Goal: Navigation & Orientation: Go to known website

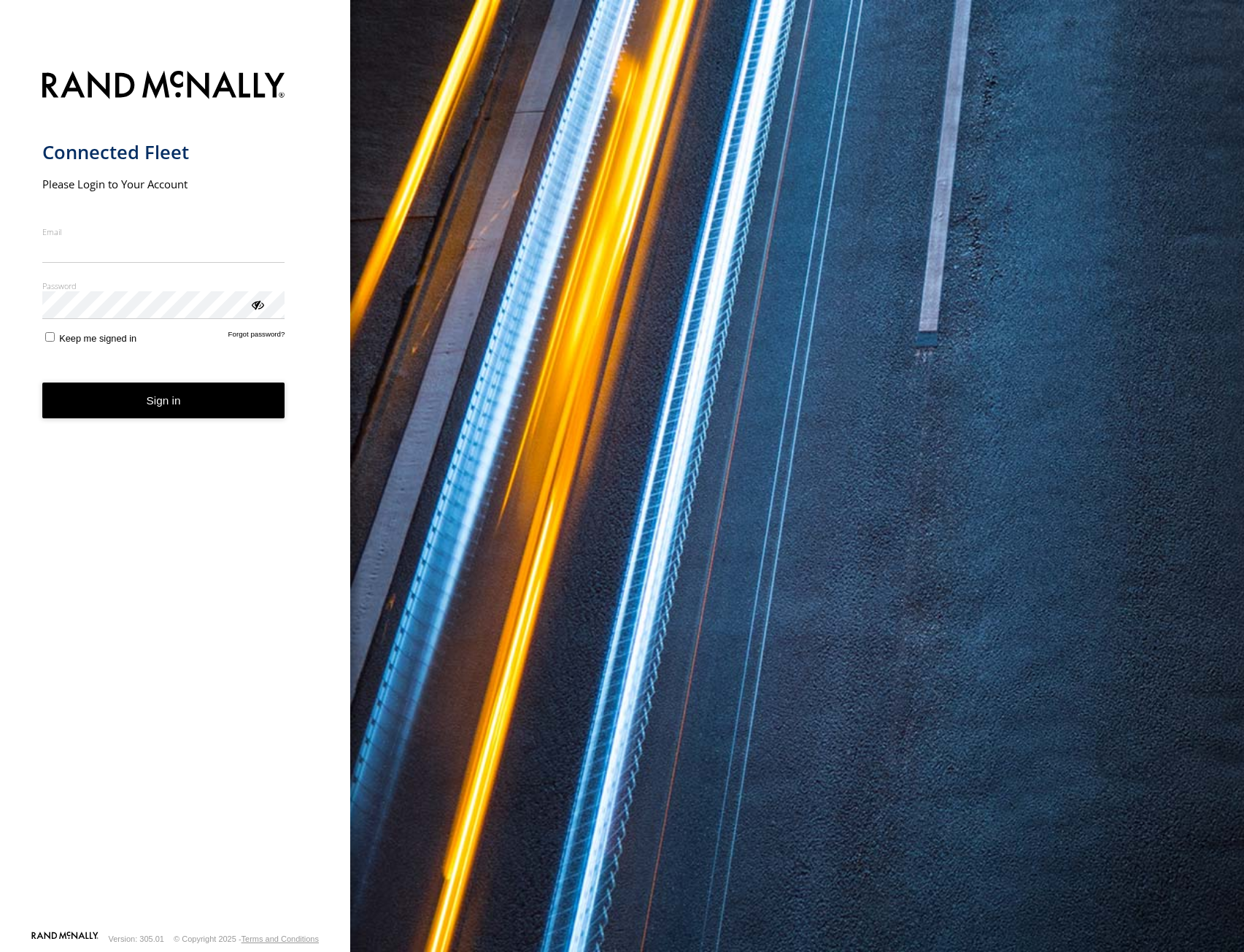
type input "**********"
click at [201, 414] on button "Sign in" at bounding box center [163, 401] width 243 height 36
click at [233, 405] on button "Sign in" at bounding box center [163, 401] width 243 height 36
click at [230, 405] on button "Sign in" at bounding box center [163, 401] width 243 height 36
